Goal: Transaction & Acquisition: Obtain resource

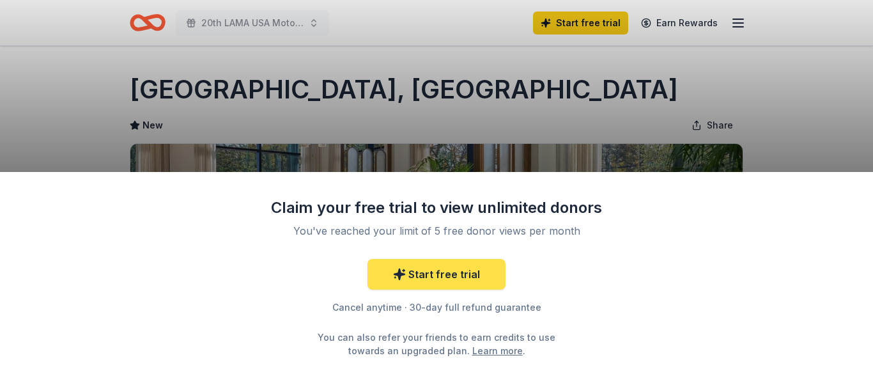
click at [453, 272] on link "Start free trial" at bounding box center [437, 274] width 138 height 31
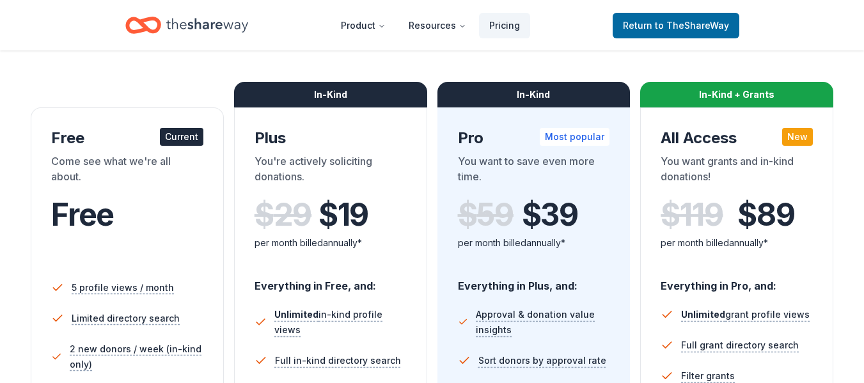
scroll to position [128, 0]
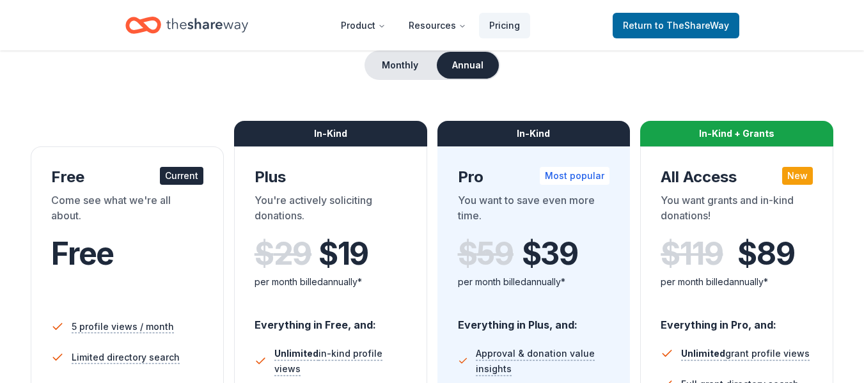
click at [171, 176] on div "Current" at bounding box center [181, 176] width 43 height 18
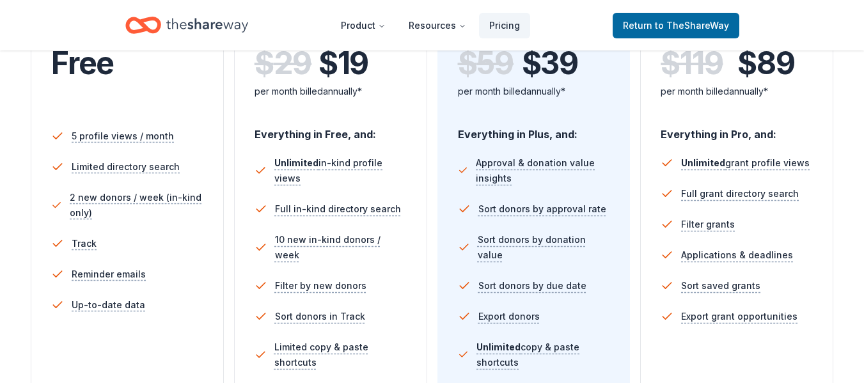
scroll to position [320, 0]
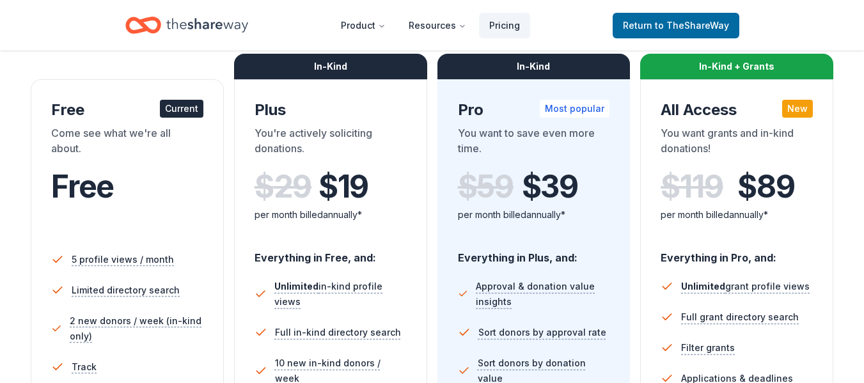
scroll to position [192, 0]
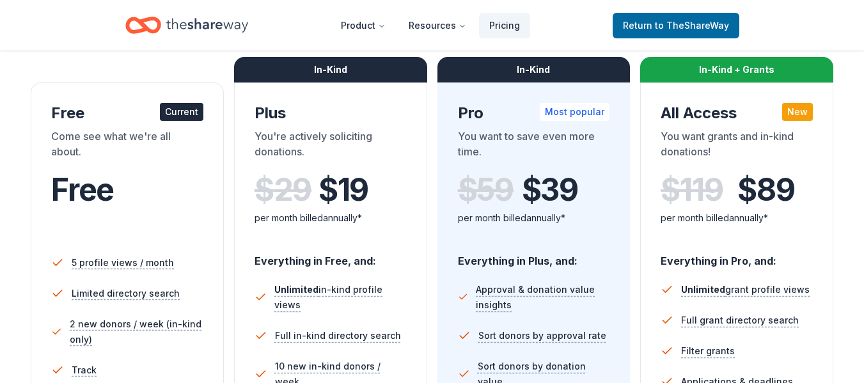
click at [157, 179] on div "Free" at bounding box center [127, 190] width 152 height 36
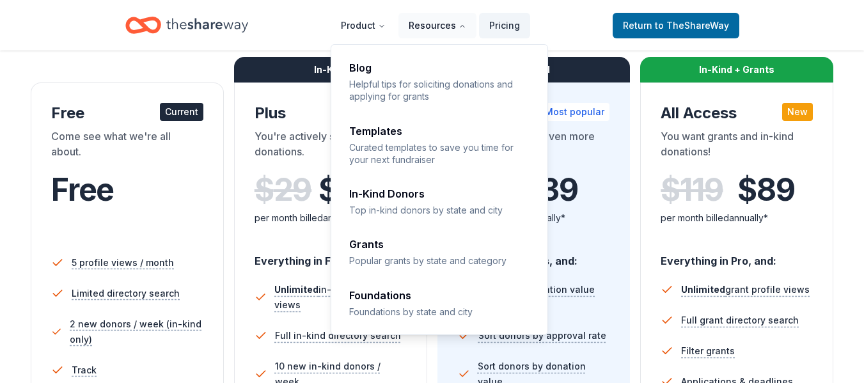
click at [421, 27] on button "Resources" at bounding box center [437, 26] width 78 height 26
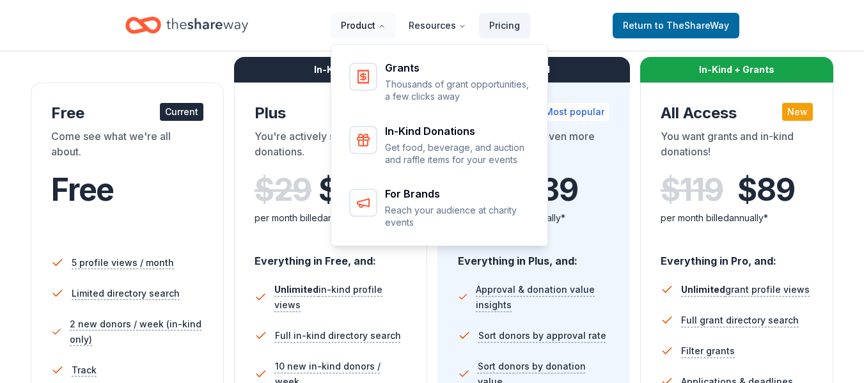
click at [366, 27] on button "Product" at bounding box center [363, 26] width 65 height 26
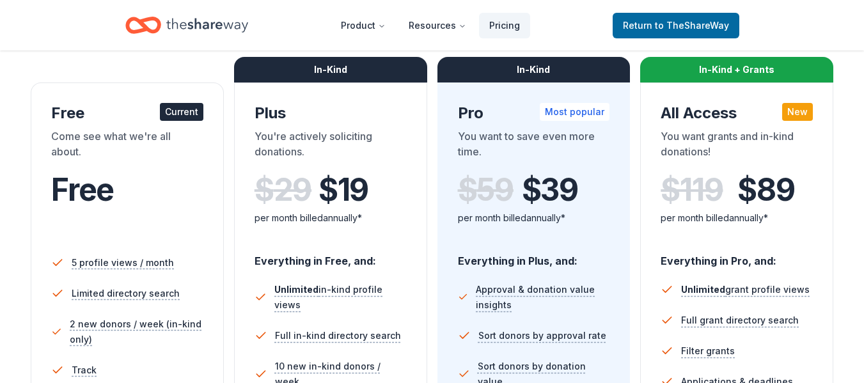
click at [201, 27] on icon "Home" at bounding box center [207, 25] width 82 height 26
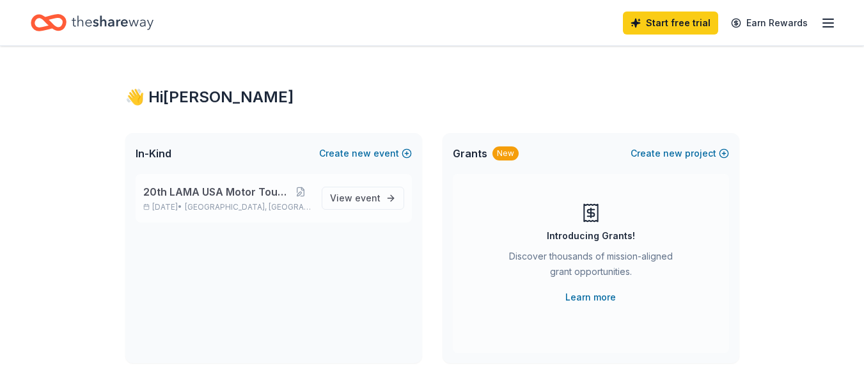
click at [233, 193] on span "20th LAMA USA Motor Touring Rally" at bounding box center [216, 191] width 147 height 15
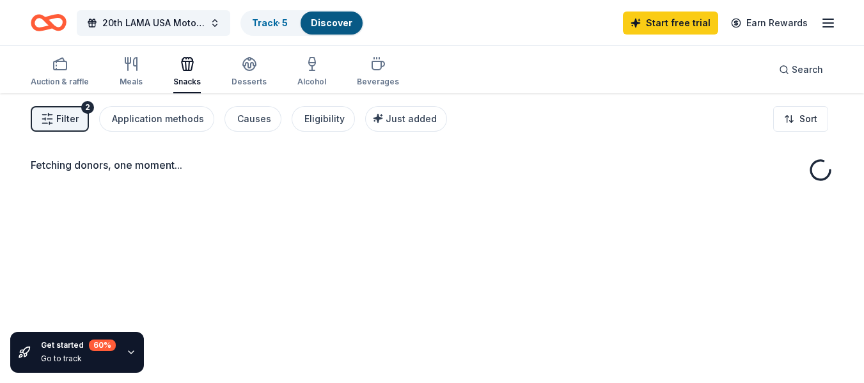
click at [347, 203] on div "Fetching donors, one moment..." at bounding box center [432, 284] width 864 height 383
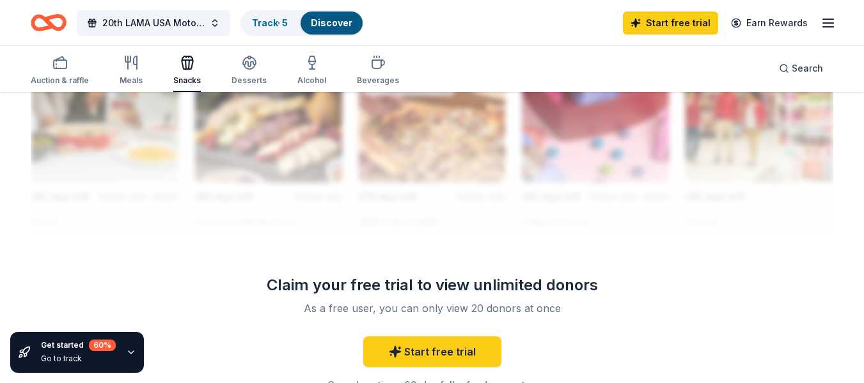
scroll to position [1327, 0]
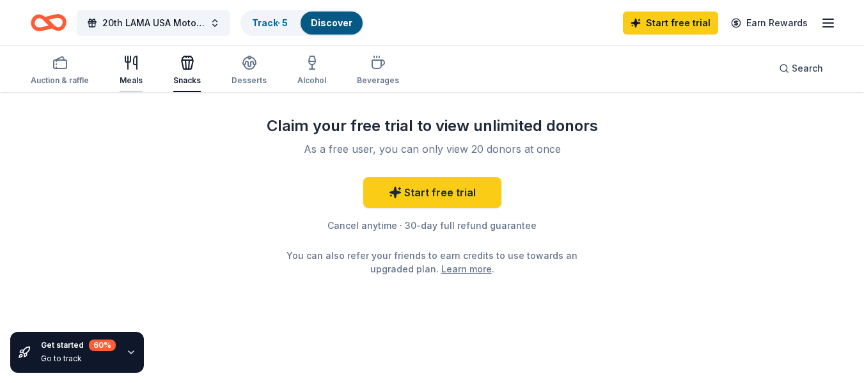
click at [125, 74] on div "Meals" at bounding box center [131, 70] width 23 height 31
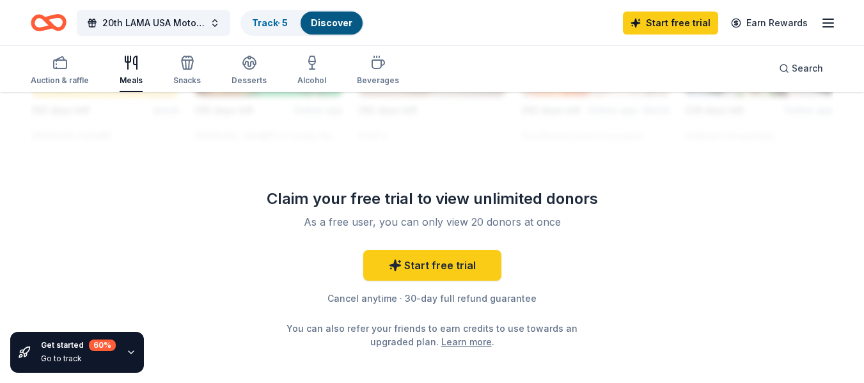
scroll to position [1340, 0]
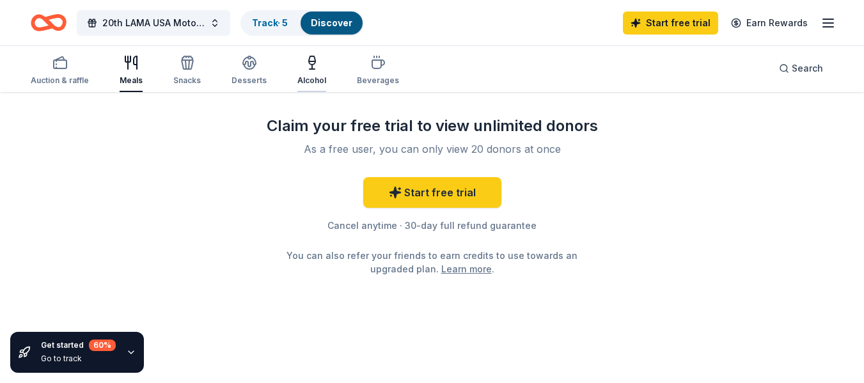
click at [297, 77] on div "Alcohol" at bounding box center [311, 80] width 29 height 10
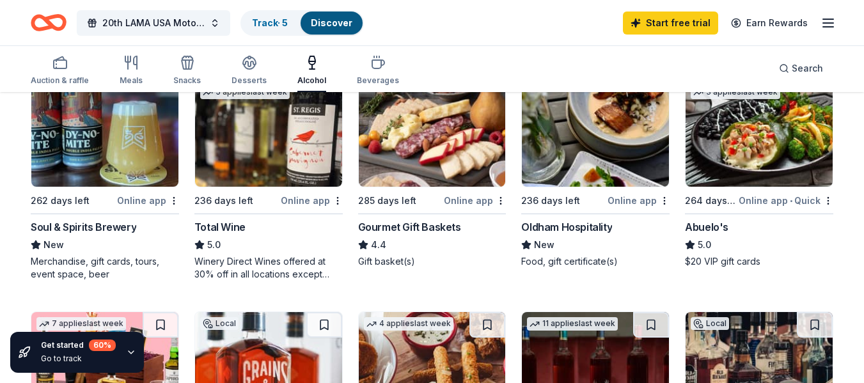
scroll to position [64, 0]
